Goal: Communication & Community: Answer question/provide support

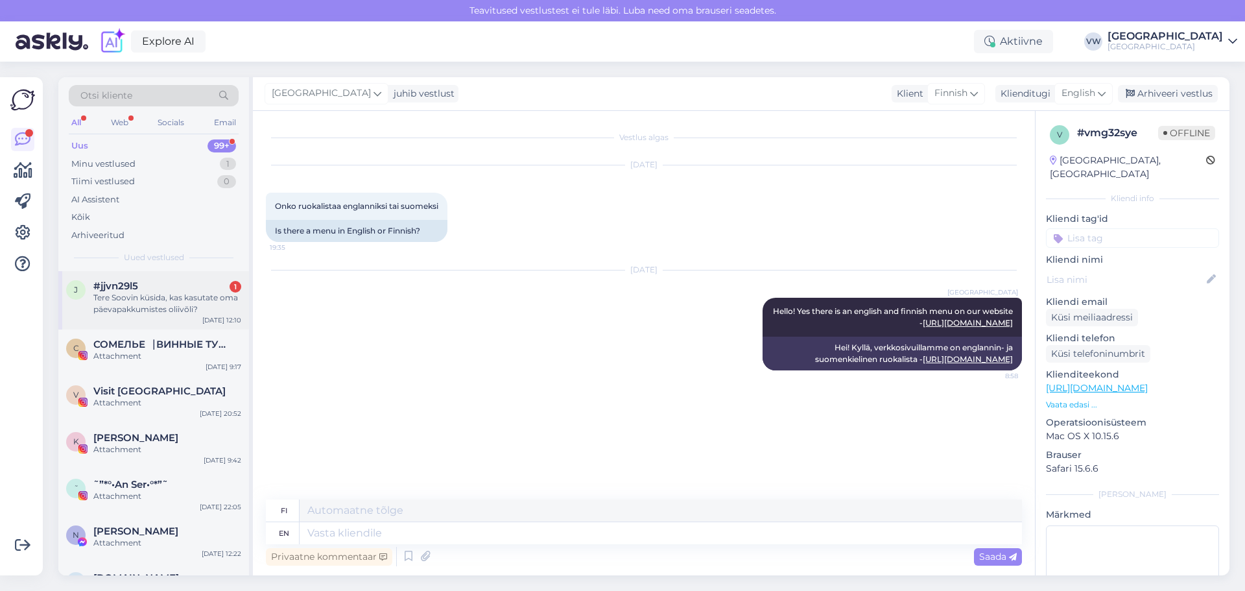
click at [137, 304] on div "Tere Soovin küsida, kas kasutate oma päevapakkumistes oliivõli?" at bounding box center [167, 303] width 148 height 23
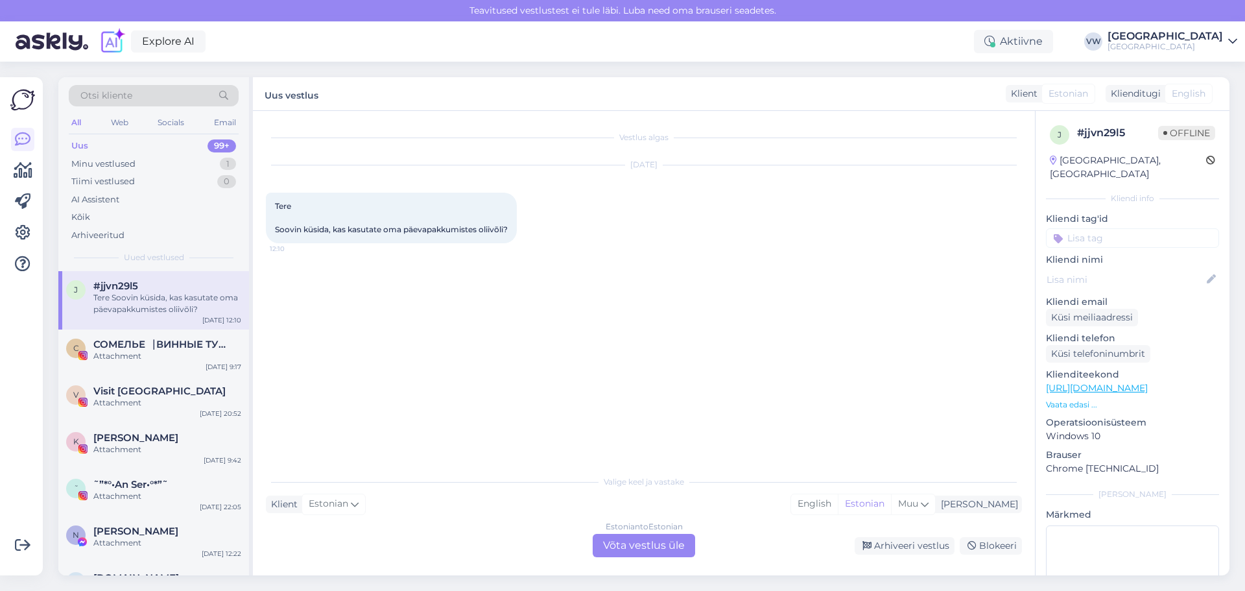
click at [627, 544] on div "Estonian to Estonian Võta vestlus üle" at bounding box center [644, 545] width 102 height 23
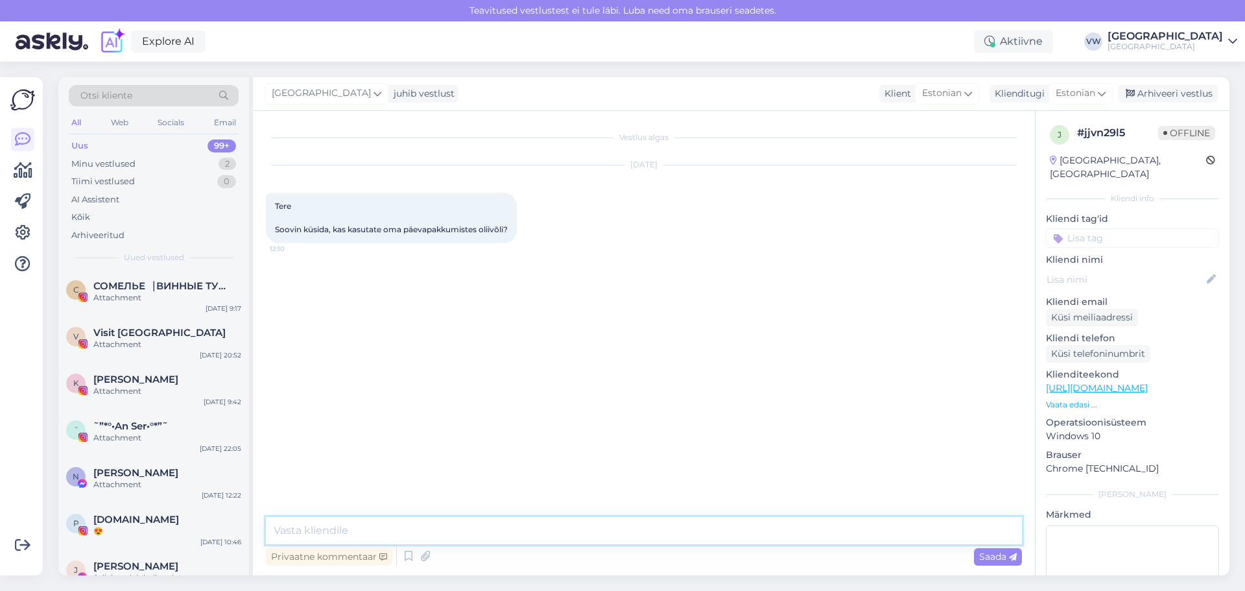
click at [623, 517] on textarea at bounding box center [644, 530] width 756 height 27
type textarea "Tere!"
type textarea "Kasutame tõesti:)"
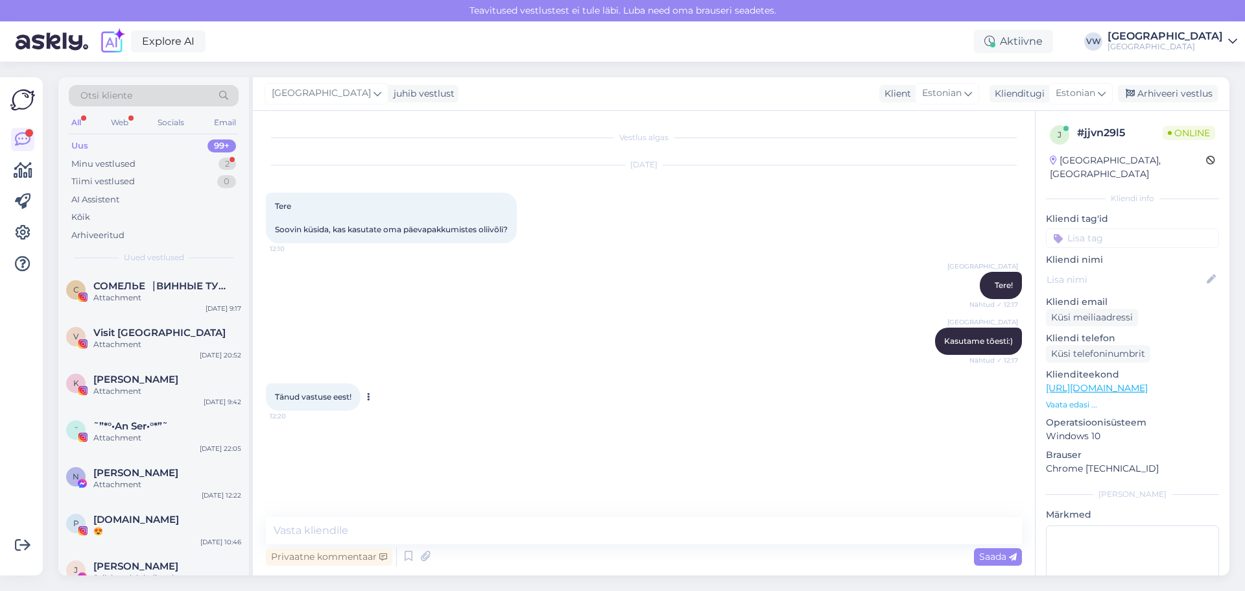
click at [368, 395] on icon at bounding box center [368, 397] width 3 height 8
click at [336, 397] on span "Tänud vastuse eest!" at bounding box center [313, 397] width 77 height 10
